Goal: Task Accomplishment & Management: Manage account settings

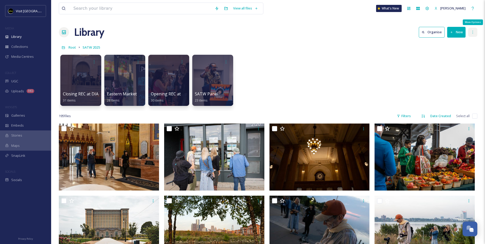
click at [474, 33] on icon at bounding box center [472, 32] width 4 height 4
click at [379, 99] on div "Closing REC at DIA 31 items Eastern Market Activation 28 items Opening REC at H…" at bounding box center [268, 81] width 418 height 59
click at [471, 32] on icon at bounding box center [472, 32] width 4 height 4
click at [394, 70] on div "Closing REC at DIA 31 items Eastern Market Activation 28 items Opening REC at H…" at bounding box center [268, 81] width 418 height 59
click at [74, 47] on span "Root" at bounding box center [71, 47] width 7 height 5
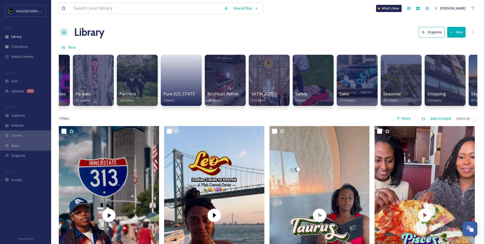
scroll to position [0, 1923]
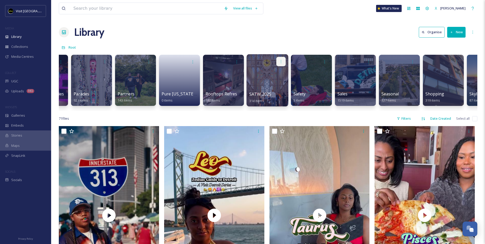
click at [283, 63] on icon at bounding box center [281, 61] width 4 height 4
click at [271, 71] on span "Edit / Share" at bounding box center [268, 72] width 18 height 5
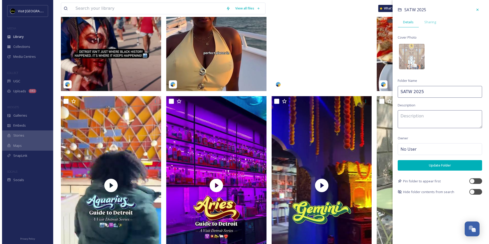
scroll to position [0, 0]
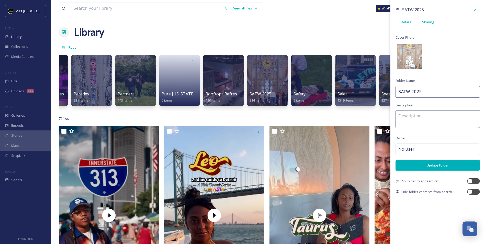
click at [425, 24] on span "Sharing" at bounding box center [428, 22] width 12 height 5
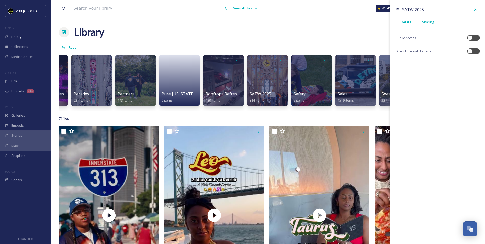
click at [412, 23] on div "Details" at bounding box center [405, 22] width 21 height 10
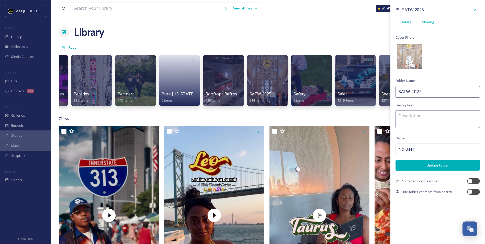
click at [428, 22] on span "Sharing" at bounding box center [428, 22] width 12 height 5
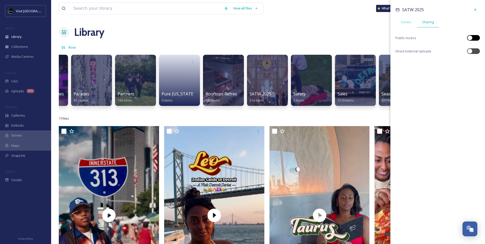
click at [474, 38] on div at bounding box center [473, 38] width 13 height 6
checkbox input "true"
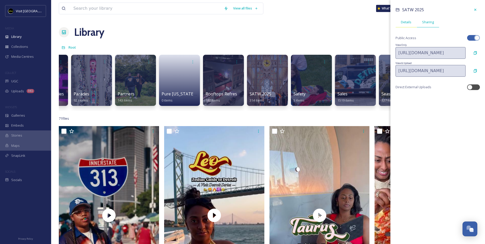
click at [408, 25] on div "Details" at bounding box center [405, 22] width 21 height 10
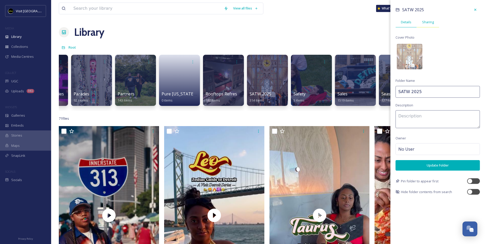
click at [428, 22] on span "Sharing" at bounding box center [428, 22] width 12 height 5
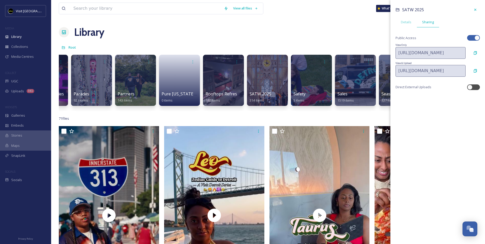
click at [469, 38] on div at bounding box center [473, 38] width 13 height 6
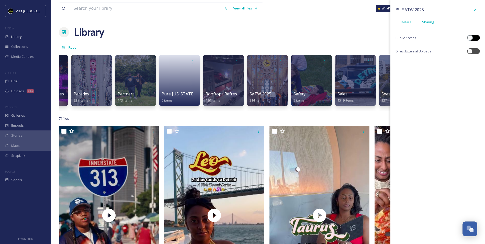
click at [476, 39] on div at bounding box center [475, 38] width 3 height 3
checkbox input "true"
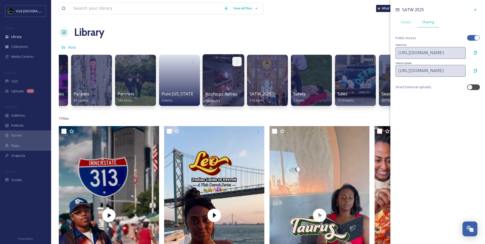
click at [237, 62] on icon at bounding box center [237, 61] width 4 height 4
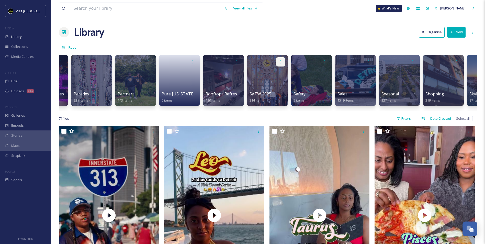
click at [281, 60] on icon at bounding box center [281, 62] width 4 height 4
click at [279, 74] on div "Edit / Share" at bounding box center [271, 73] width 28 height 10
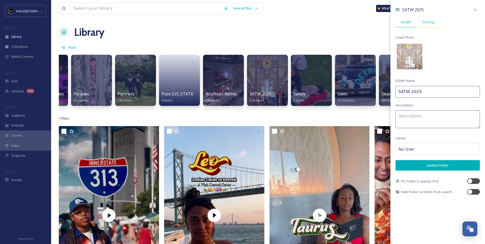
click at [431, 23] on span "Sharing" at bounding box center [428, 22] width 12 height 5
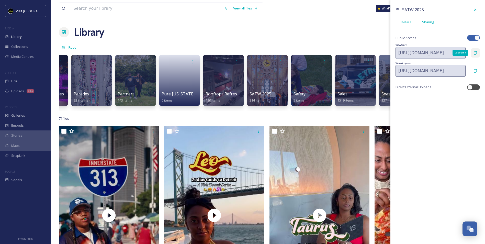
click at [473, 53] on icon at bounding box center [475, 53] width 4 height 4
click at [473, 10] on div at bounding box center [474, 9] width 9 height 9
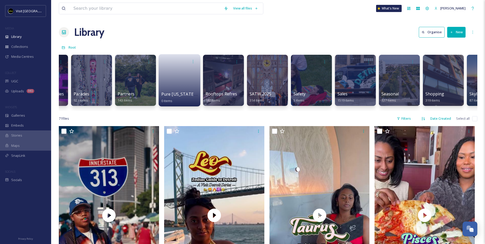
click at [169, 84] on link at bounding box center [179, 78] width 37 height 25
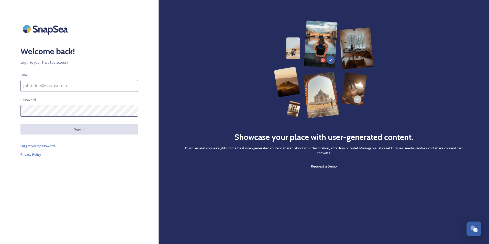
click at [68, 83] on input at bounding box center [79, 86] width 118 height 12
type input "[EMAIL_ADDRESS][DOMAIN_NAME]"
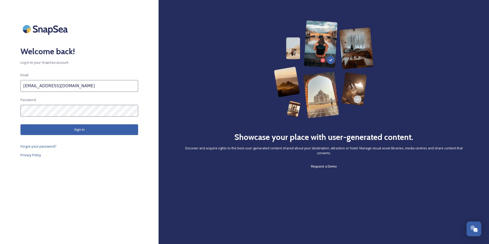
click at [120, 130] on button "Sign in" at bounding box center [79, 129] width 118 height 10
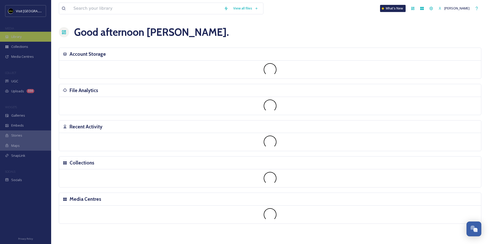
click at [16, 36] on span "Library" at bounding box center [16, 36] width 10 height 5
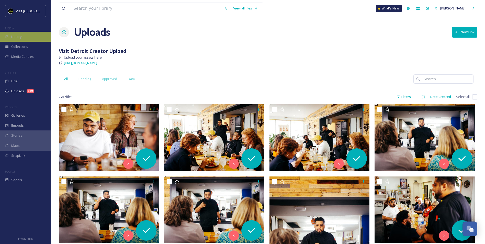
click at [21, 35] on span "Library" at bounding box center [16, 36] width 10 height 5
